Goal: Download file/media: Obtain a digital file from the website

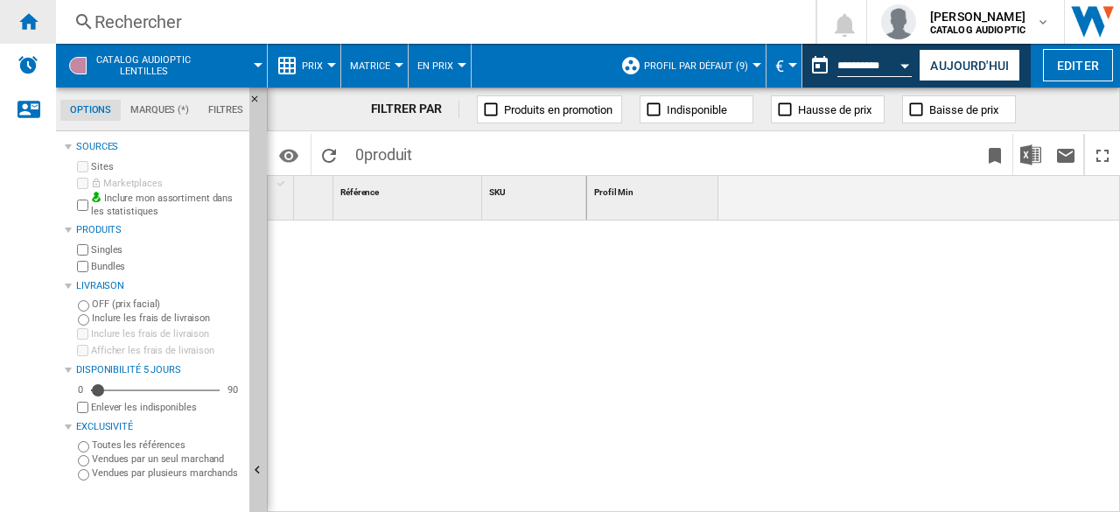
click at [34, 24] on ng-md-icon "Accueil" at bounding box center [28, 21] width 21 height 21
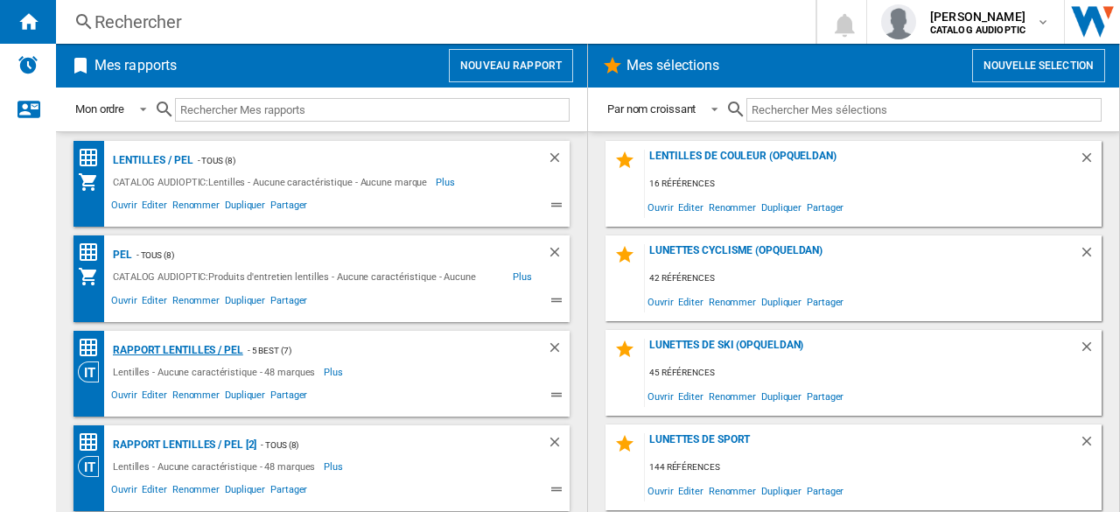
click at [181, 353] on div "Rapport Lentilles / PEL" at bounding box center [176, 351] width 135 height 22
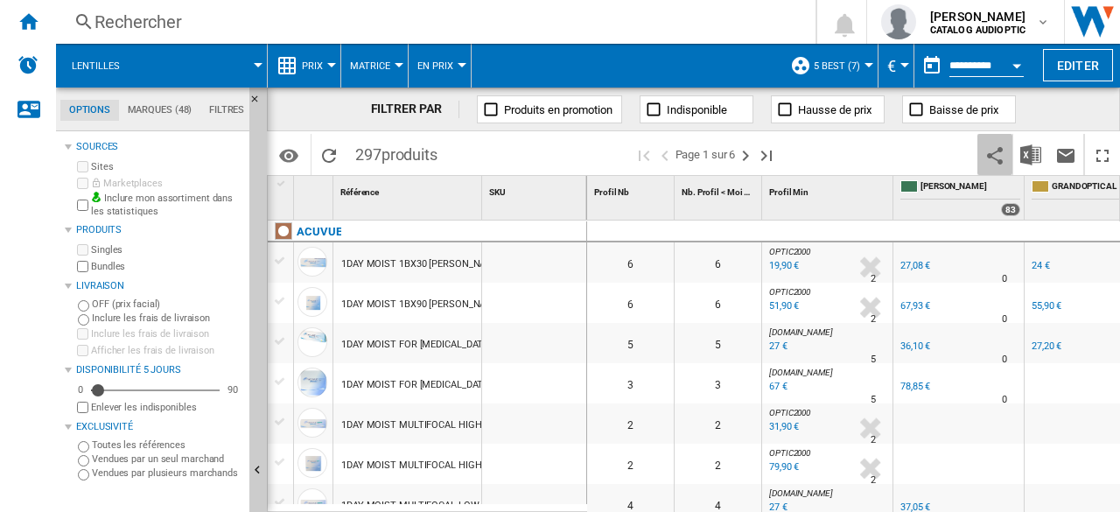
click at [1003, 153] on ng-md-icon "Partager ce bookmark avec d'autres" at bounding box center [995, 155] width 21 height 21
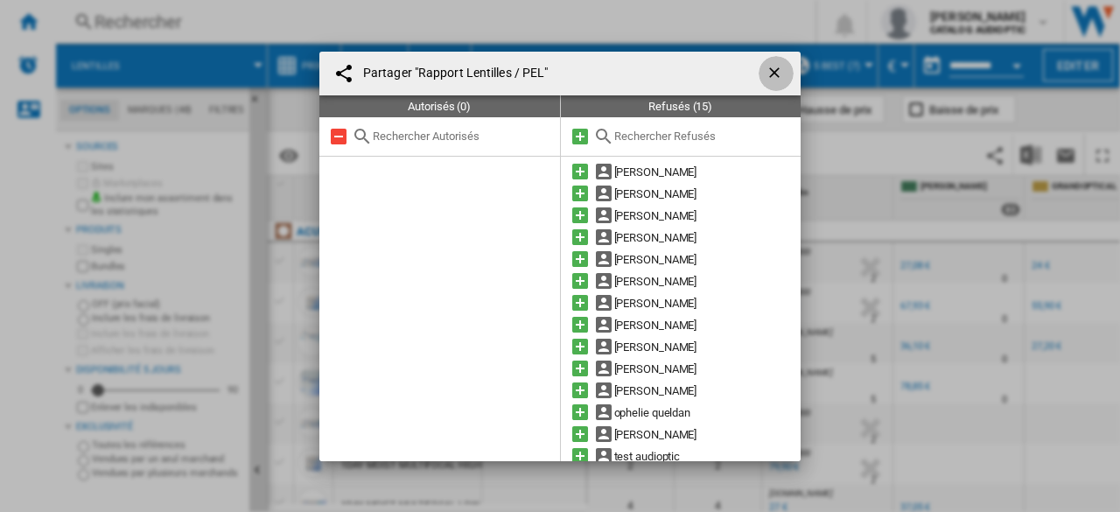
click at [766, 68] on ng-md-icon "getI18NText('BUTTONS.CLOSE_DIALOG')" at bounding box center [776, 74] width 21 height 21
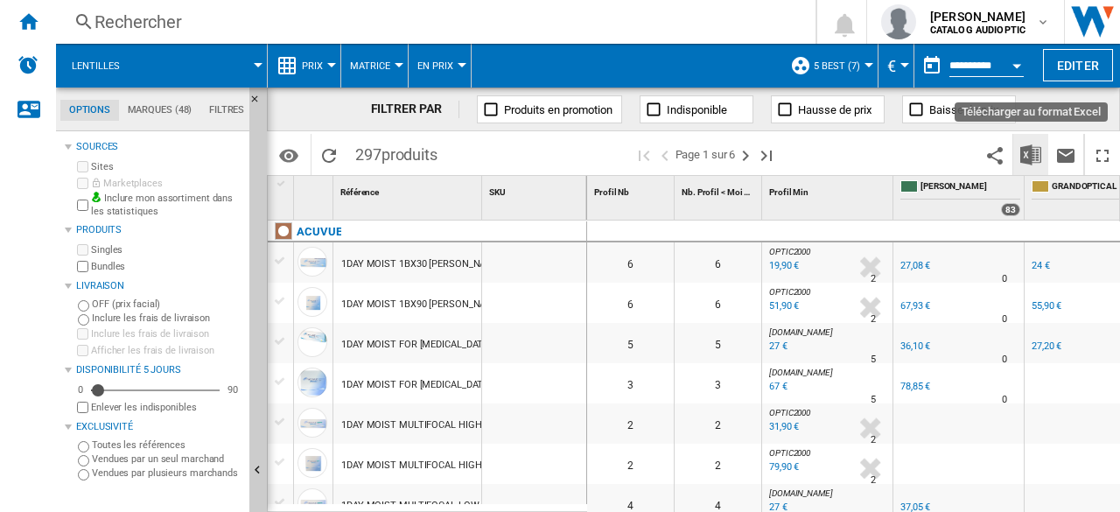
click at [1026, 146] on img "Télécharger au format Excel" at bounding box center [1030, 154] width 21 height 21
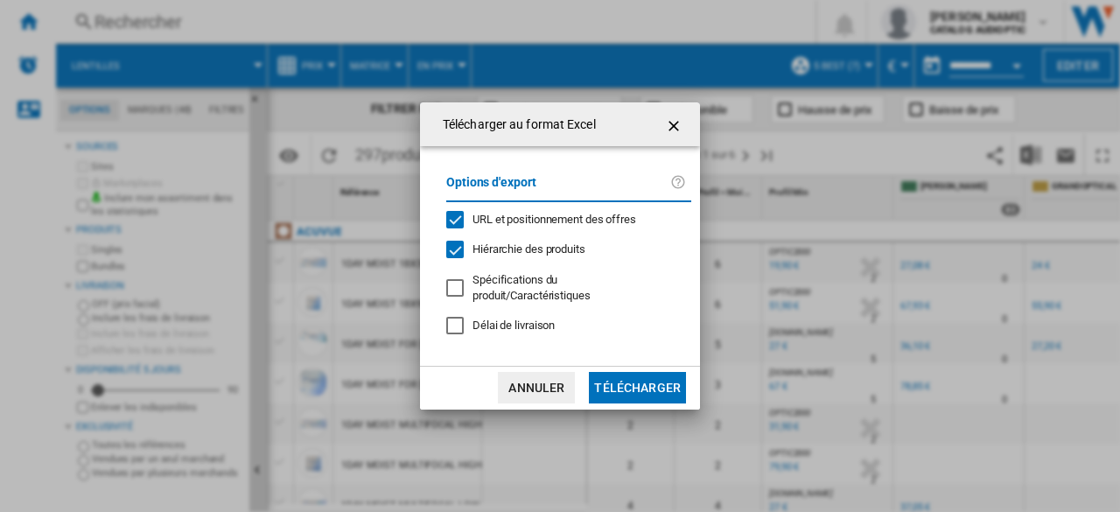
click at [662, 395] on button "Télécharger" at bounding box center [637, 388] width 97 height 32
